Goal: Task Accomplishment & Management: Manage account settings

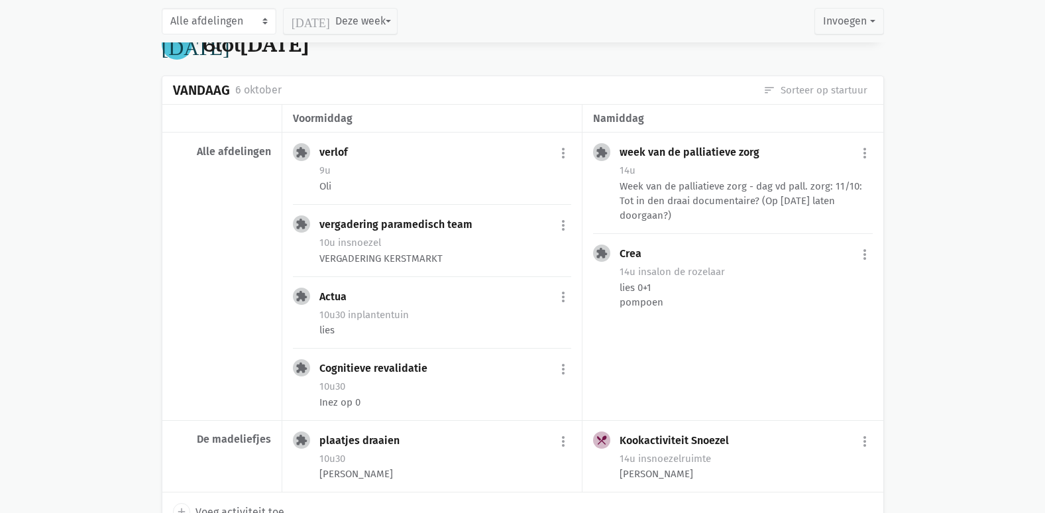
scroll to position [464, 0]
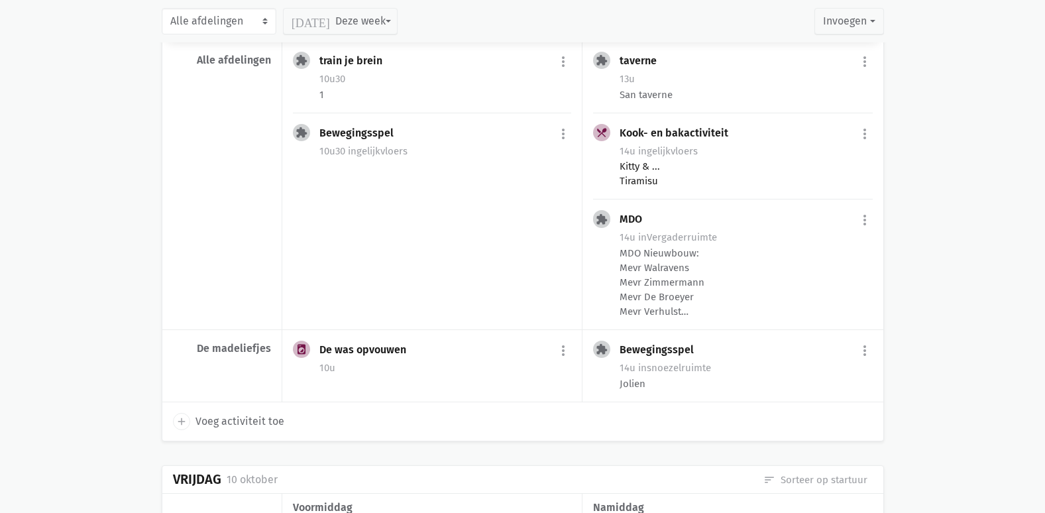
scroll to position [1524, 0]
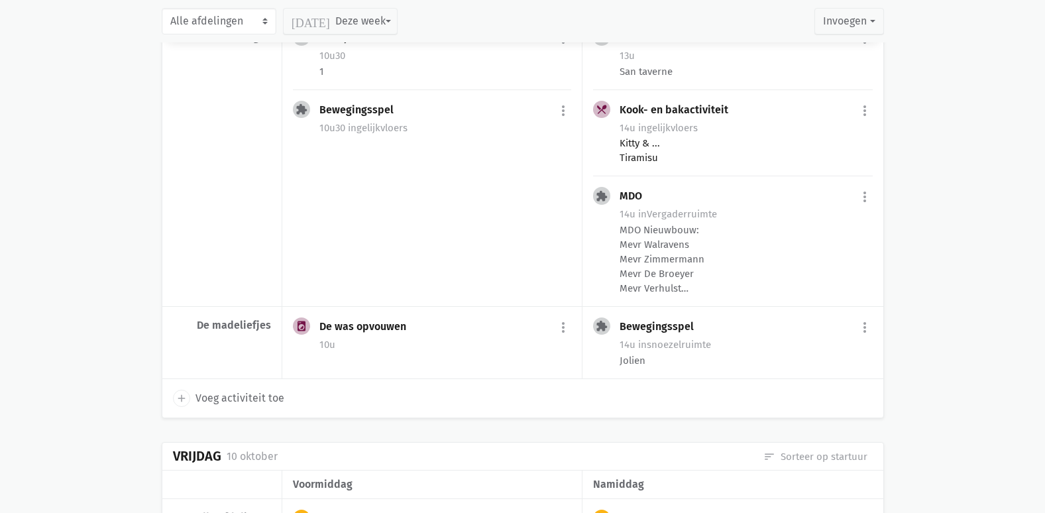
click at [671, 134] on span "in gelijkvloers" at bounding box center [668, 128] width 60 height 12
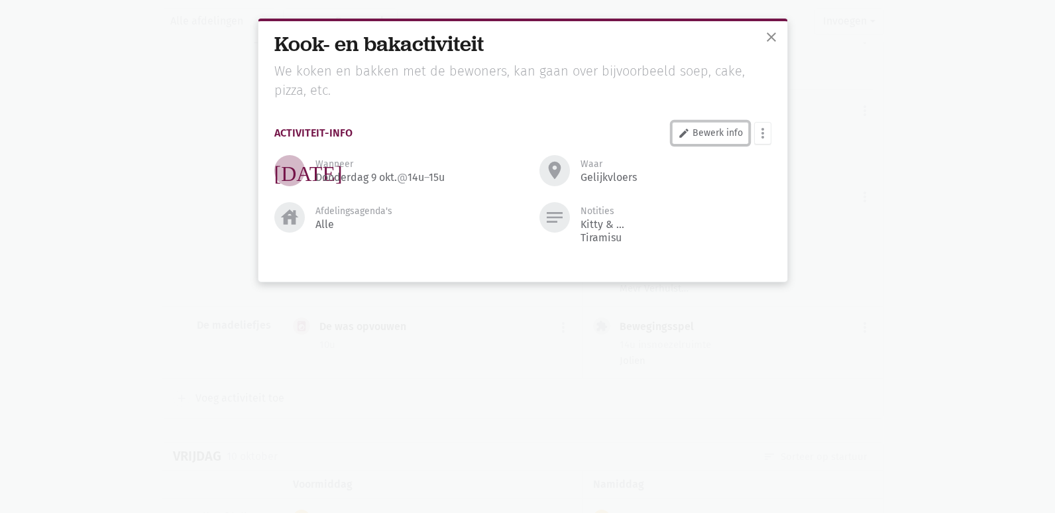
click at [713, 133] on link "edit Bewerk info" at bounding box center [710, 133] width 77 height 23
select select "14:00"
select select "15:00"
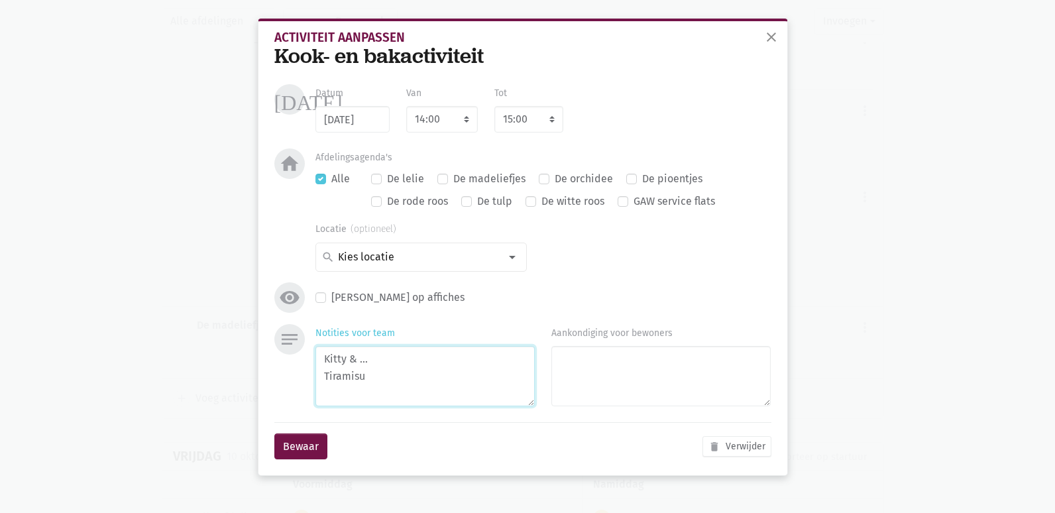
click at [376, 356] on textarea "Kitty & ... Tiramisu" at bounding box center [424, 376] width 219 height 60
type textarea "Kitty & [PERSON_NAME]"
click at [285, 445] on button "Bewaar" at bounding box center [300, 446] width 53 height 27
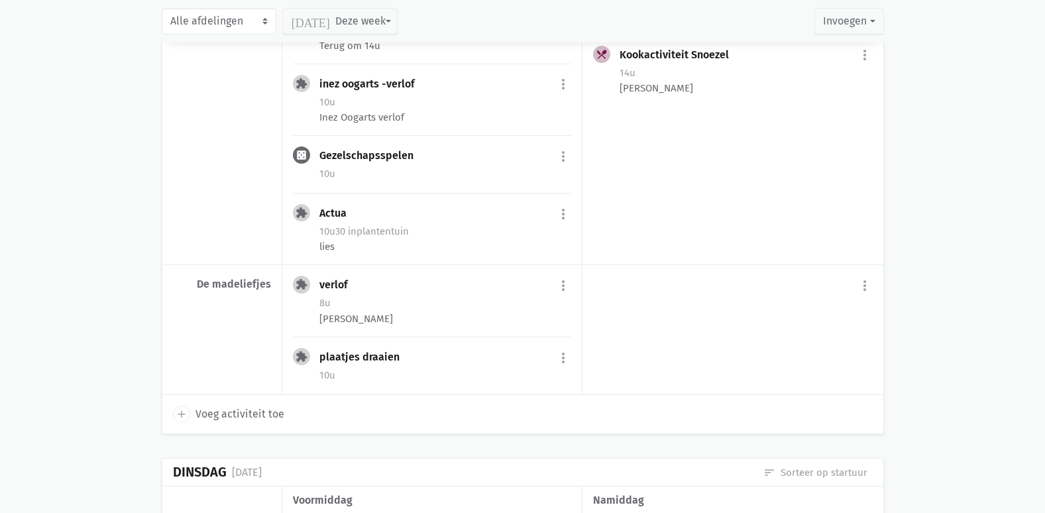
scroll to position [2716, 0]
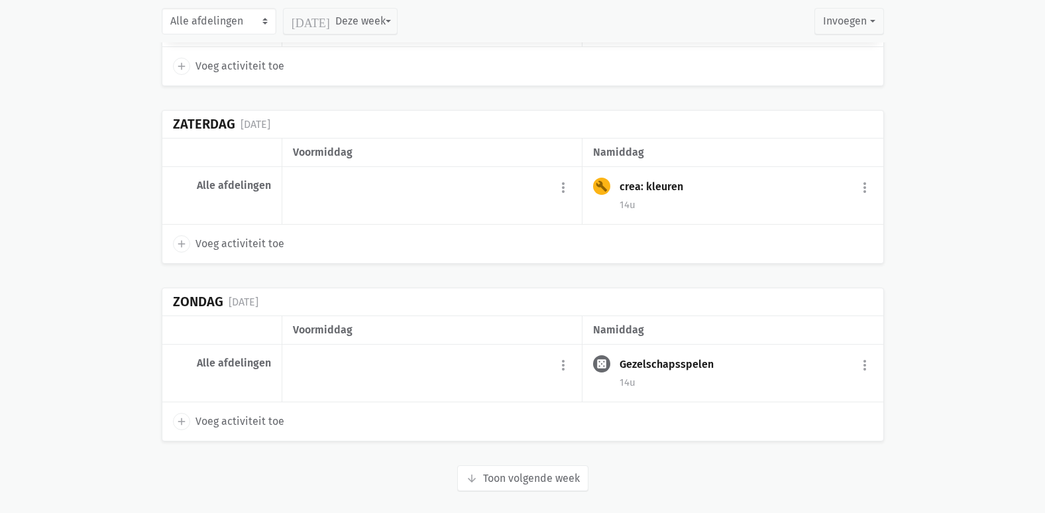
scroll to position [4515, 0]
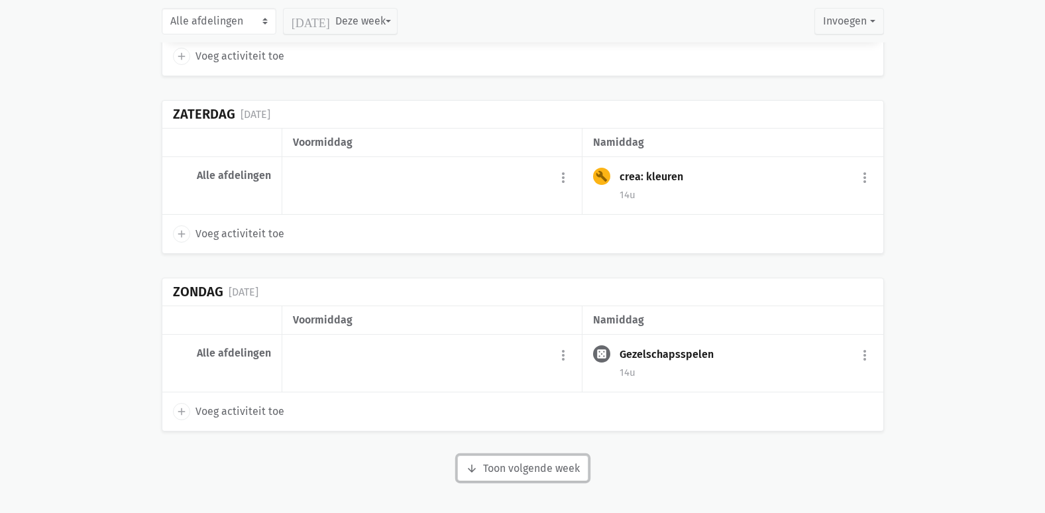
click at [523, 465] on button "arrow_downward Week wordt geladen Toon volgende week" at bounding box center [522, 468] width 131 height 27
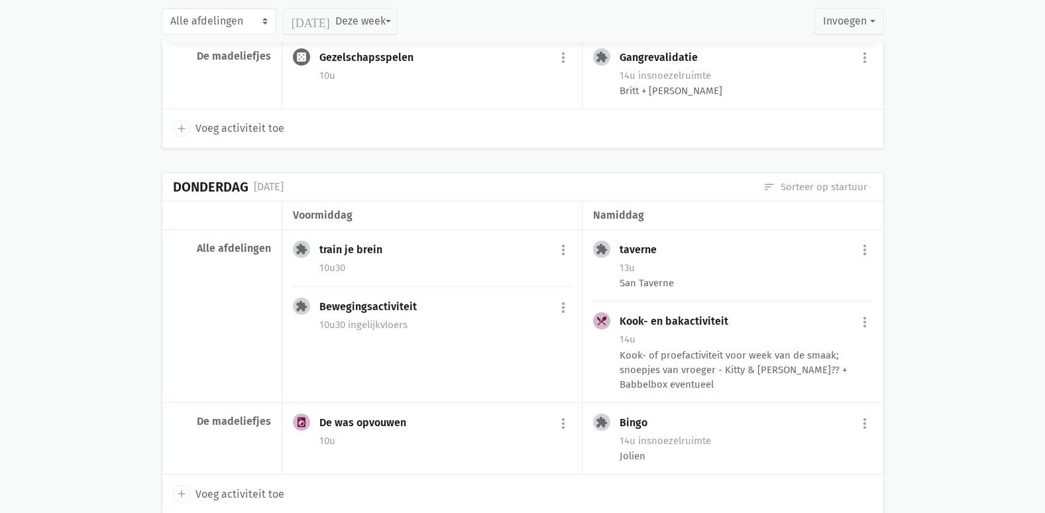
scroll to position [5861, 0]
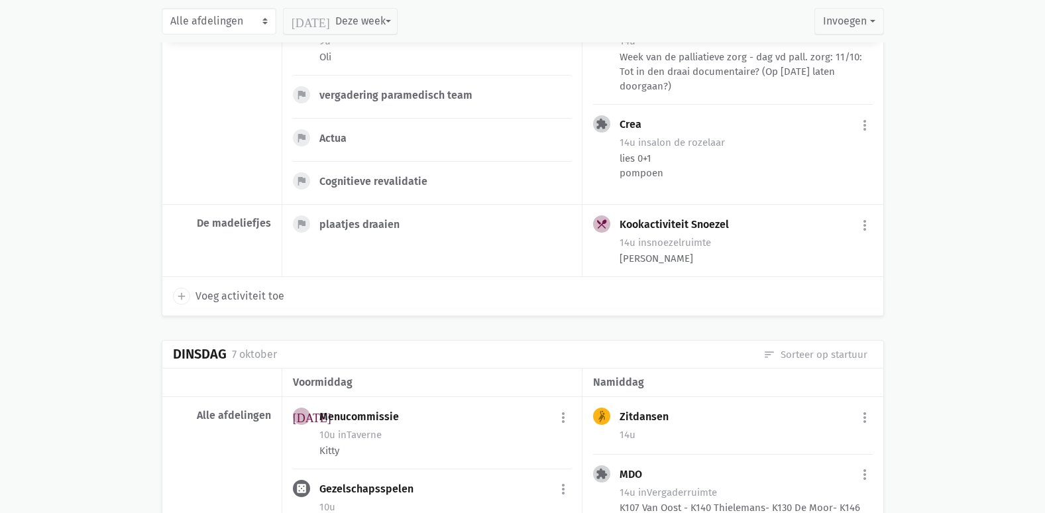
scroll to position [331, 0]
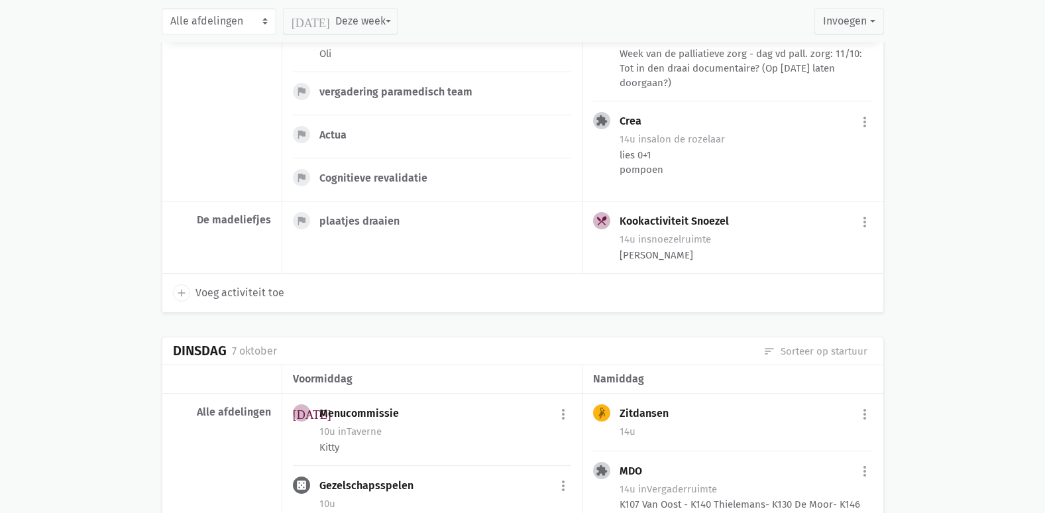
click at [322, 147] on div "flag [GEOGRAPHIC_DATA]" at bounding box center [432, 142] width 278 height 32
click at [327, 142] on div "Actua" at bounding box center [445, 136] width 252 height 21
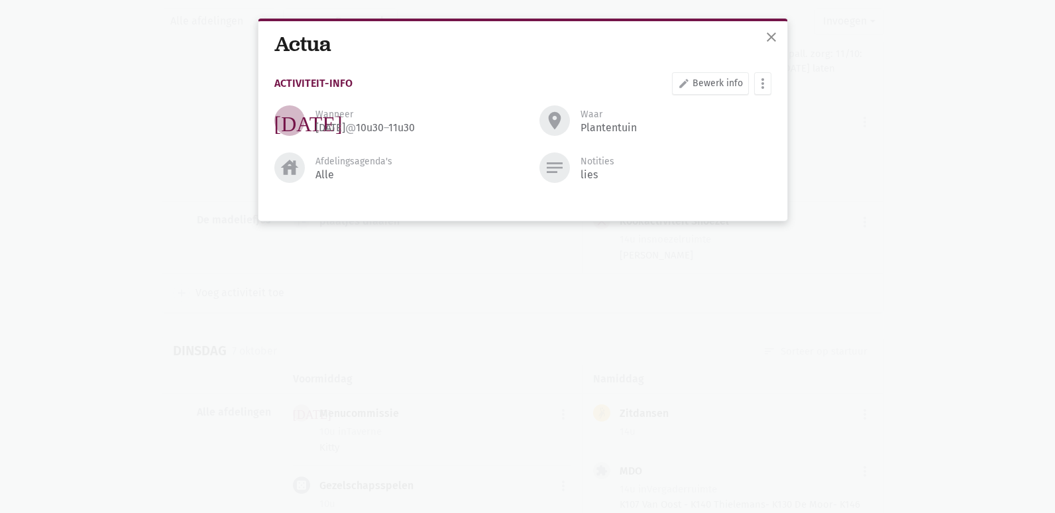
click at [810, 278] on div "close [GEOGRAPHIC_DATA] Activiteit-info edit Bewerk info more_vert [PERSON_NAME…" at bounding box center [527, 256] width 1055 height 513
click at [768, 41] on span "close" at bounding box center [771, 37] width 16 height 16
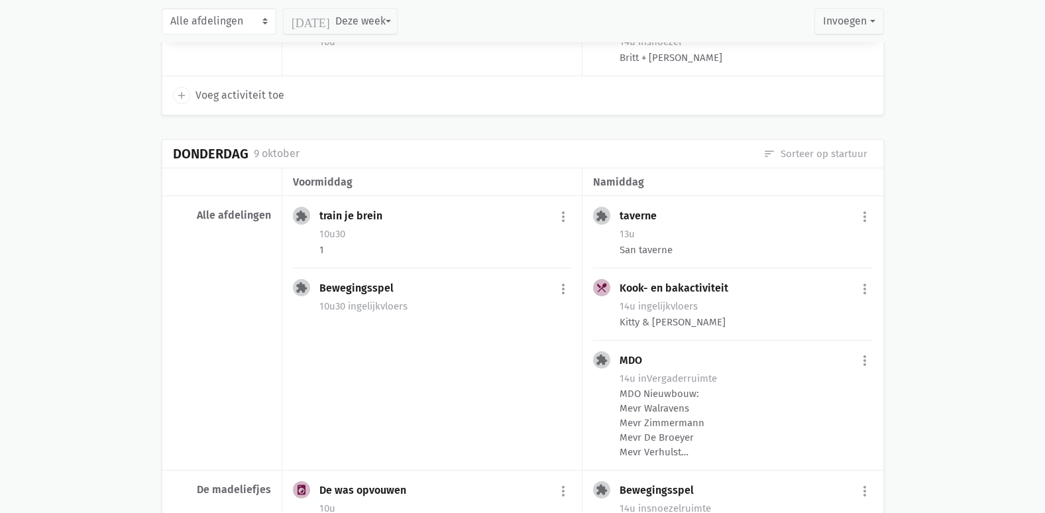
scroll to position [1391, 0]
